Goal: Transaction & Acquisition: Download file/media

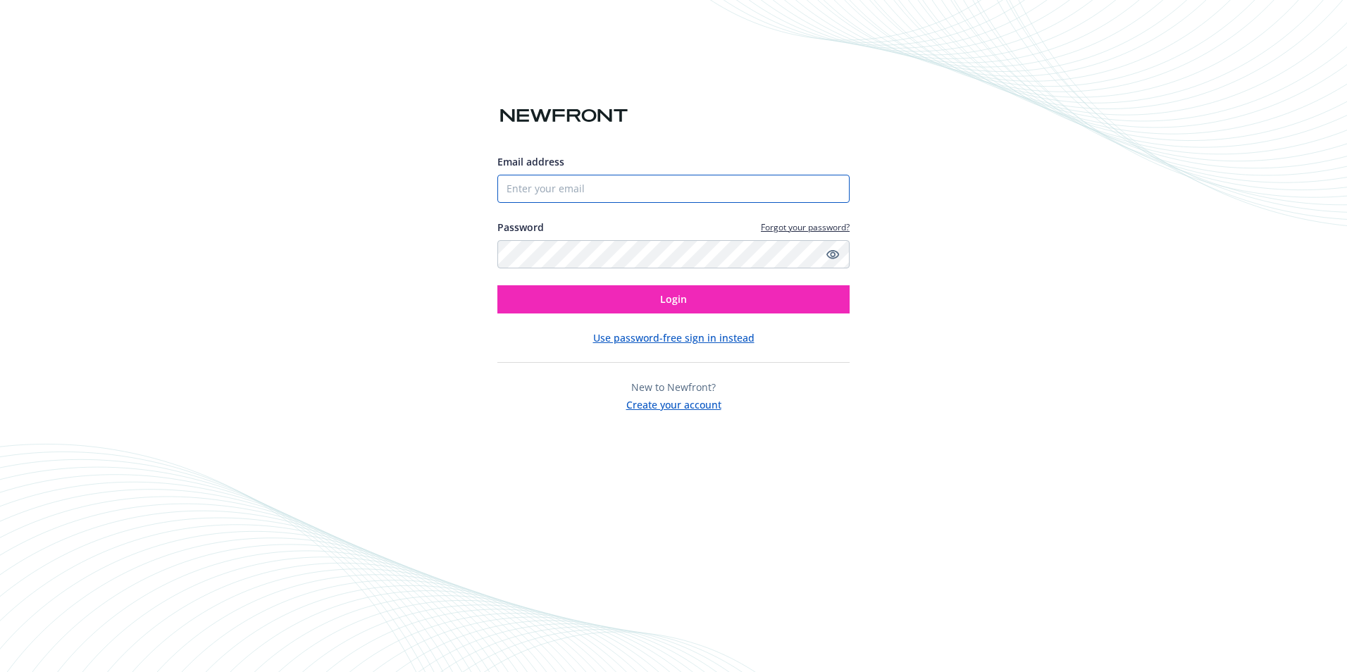
click at [648, 185] on input "Email address" at bounding box center [673, 189] width 352 height 28
type input "lmichelle@elliottdrinkward.com"
click at [497, 285] on button "Login" at bounding box center [673, 299] width 352 height 28
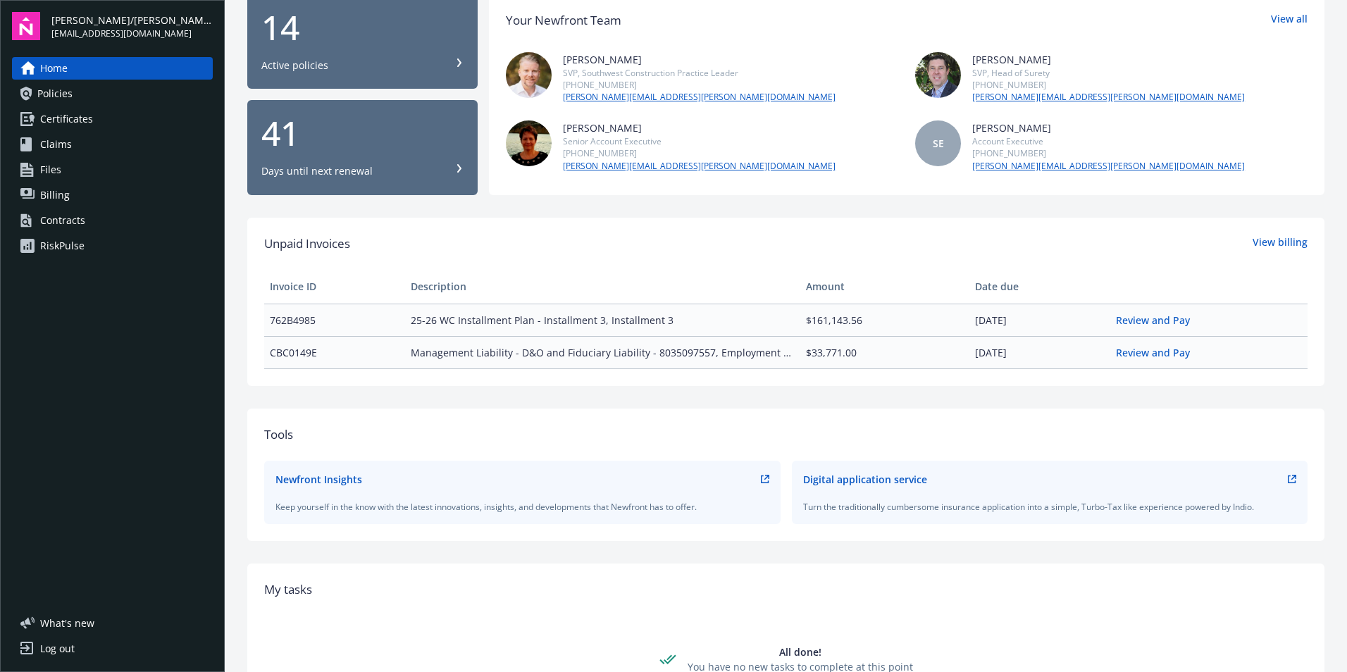
scroll to position [70, 0]
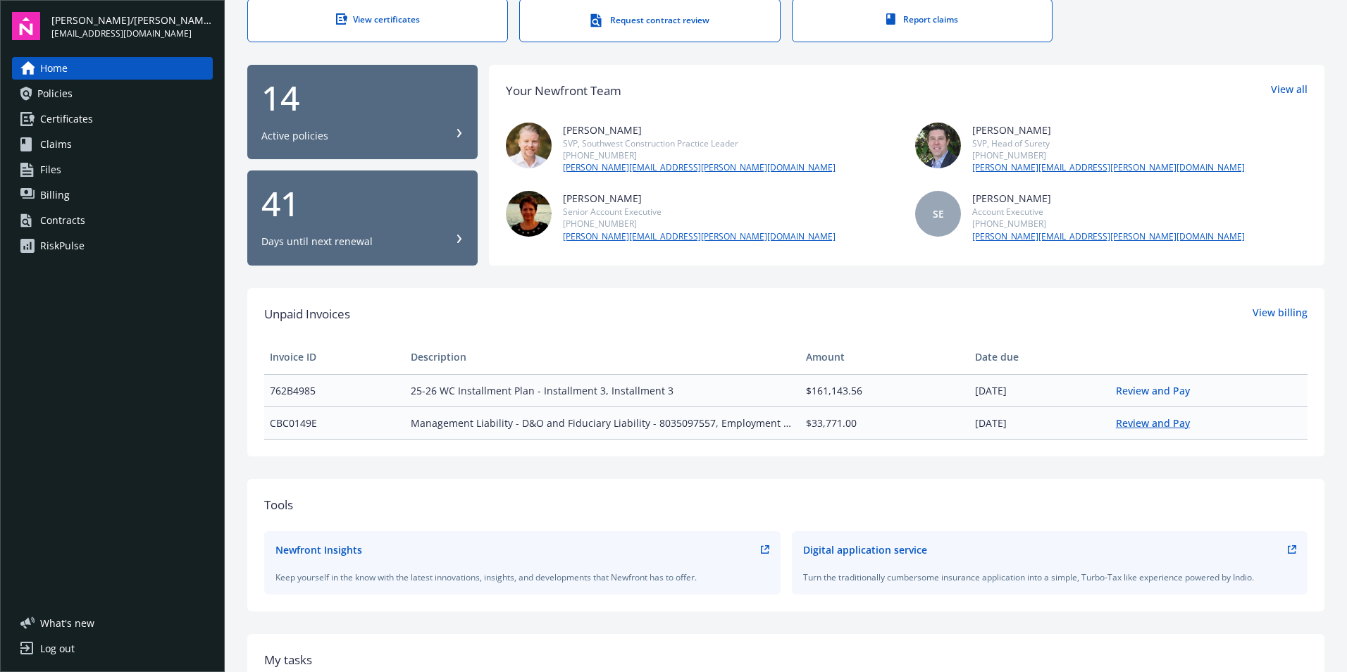
click at [1124, 423] on link "Review and Pay" at bounding box center [1158, 422] width 85 height 13
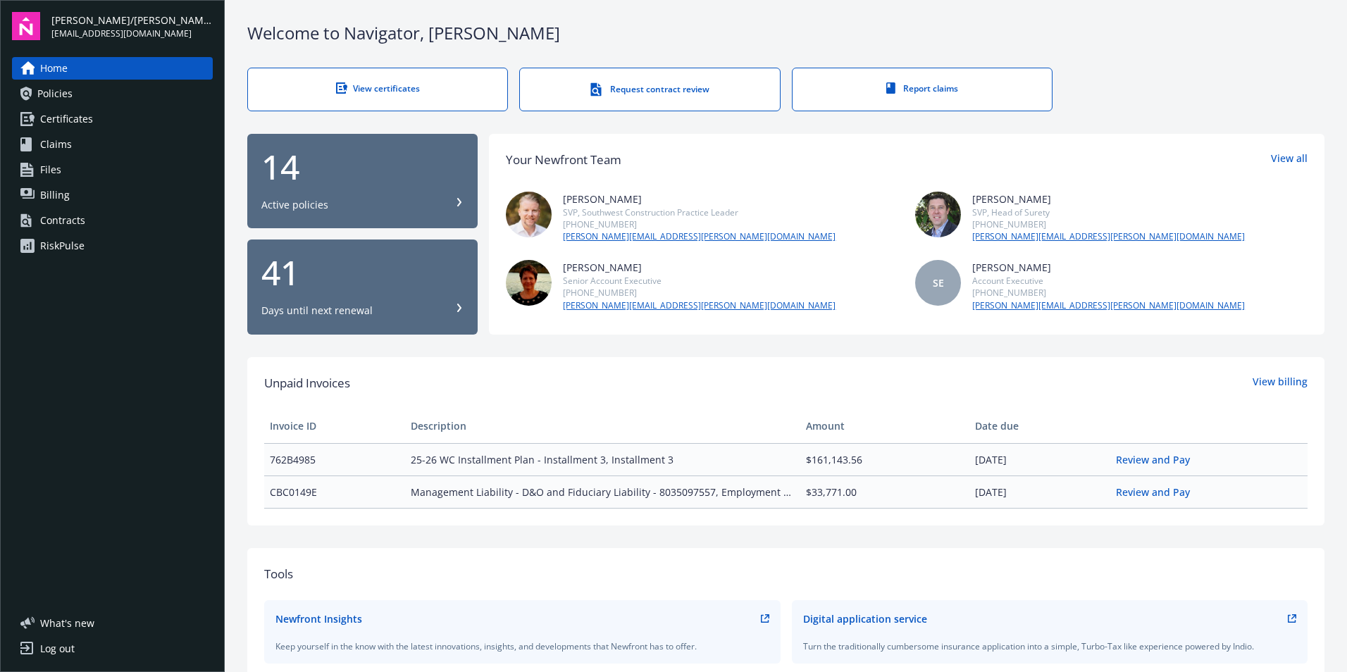
scroll to position [0, 0]
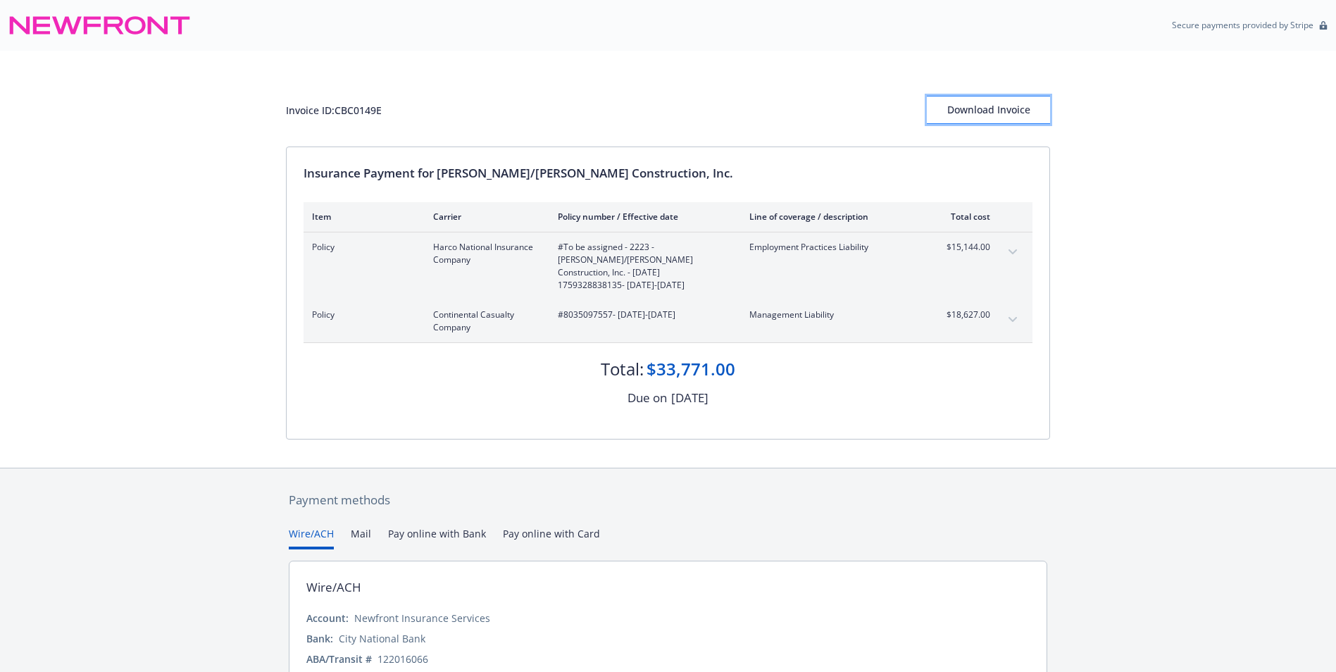
click at [1026, 112] on div "Download Invoice" at bounding box center [988, 110] width 123 height 27
